Goal: Transaction & Acquisition: Obtain resource

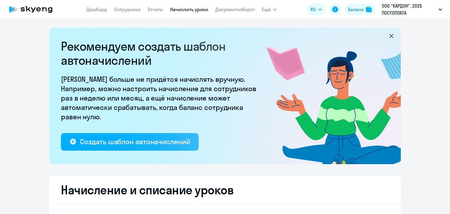
select select "10"
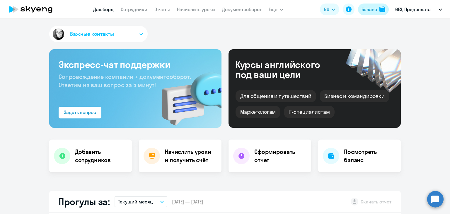
click at [366, 9] on div "Баланс" at bounding box center [370, 9] width 16 height 7
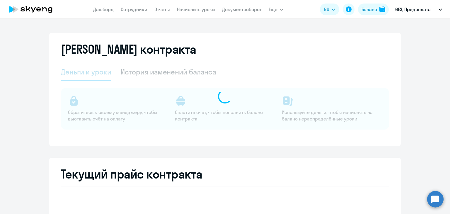
select select "english_adult_not_native_speaker_premium"
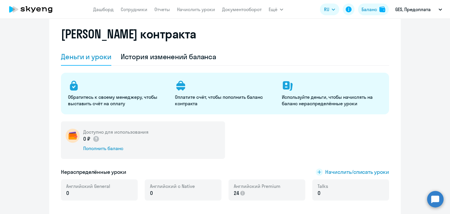
scroll to position [29, 0]
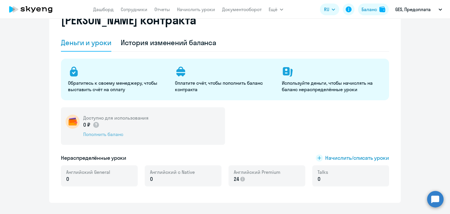
click at [102, 134] on div "Пополнить баланс" at bounding box center [115, 134] width 65 height 6
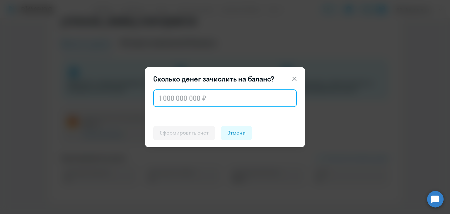
click at [188, 96] on input "text" at bounding box center [225, 98] width 144 height 18
paste input "104 640"
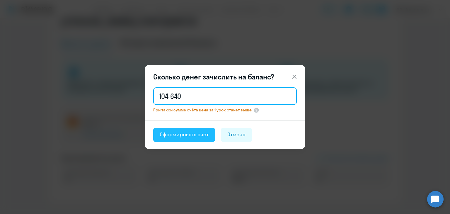
type input "104 640"
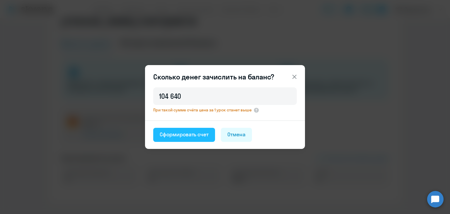
click at [195, 134] on div "Сформировать счет" at bounding box center [184, 135] width 49 height 8
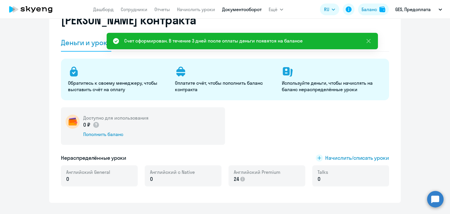
click at [252, 11] on link "Документооборот" at bounding box center [242, 9] width 40 height 6
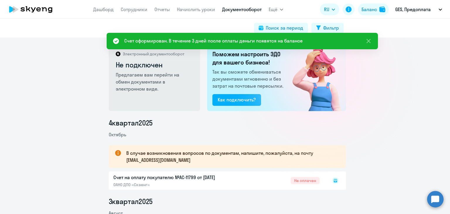
click at [334, 180] on icon at bounding box center [336, 181] width 4 height 4
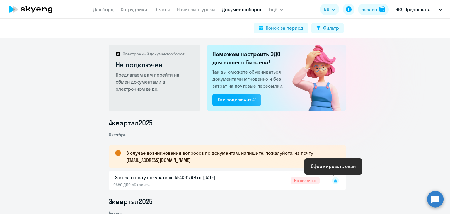
click at [334, 180] on icon at bounding box center [336, 181] width 4 height 4
click at [334, 181] on icon at bounding box center [335, 180] width 7 height 7
click at [334, 180] on icon at bounding box center [336, 179] width 4 height 3
